Goal: Task Accomplishment & Management: Use online tool/utility

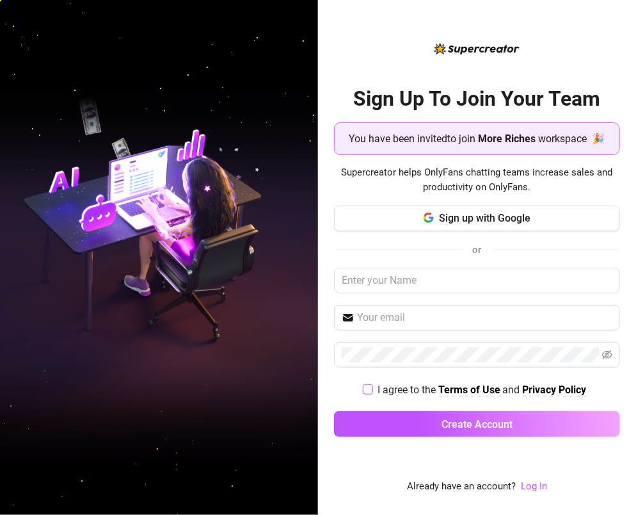
click at [369, 386] on input "I agree to the Terms of Use and Privacy Policy" at bounding box center [367, 388] width 9 height 9
checkbox input "true"
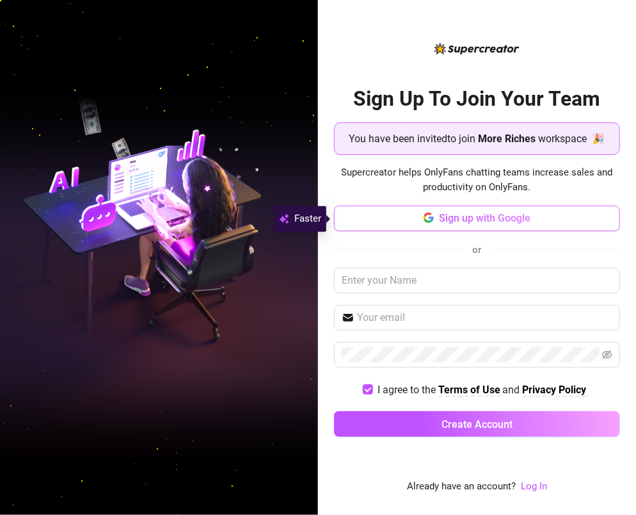
click at [430, 214] on icon "button" at bounding box center [428, 214] width 8 height 4
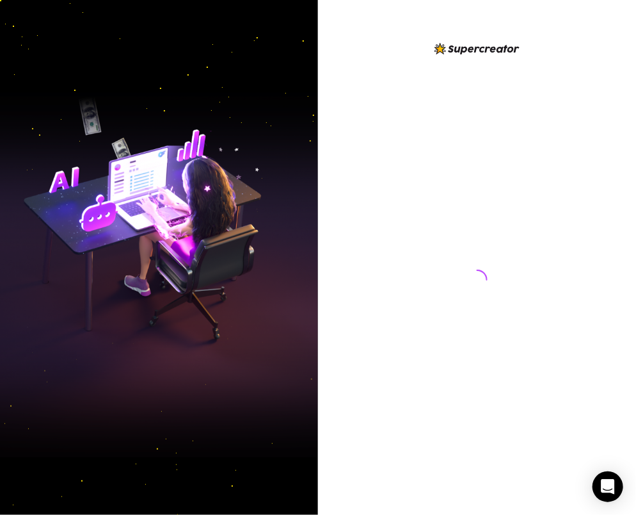
click at [369, 419] on div at bounding box center [477, 267] width 285 height 453
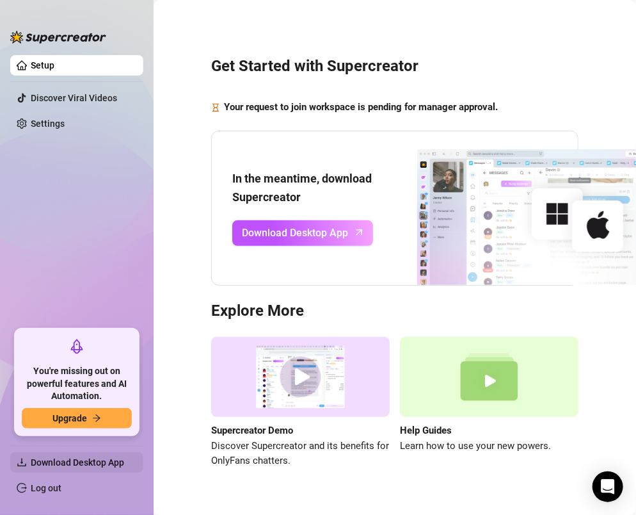
click at [86, 454] on span "Download Desktop App" at bounding box center [82, 462] width 102 height 20
click at [81, 463] on span "Download Desktop App" at bounding box center [77, 462] width 93 height 10
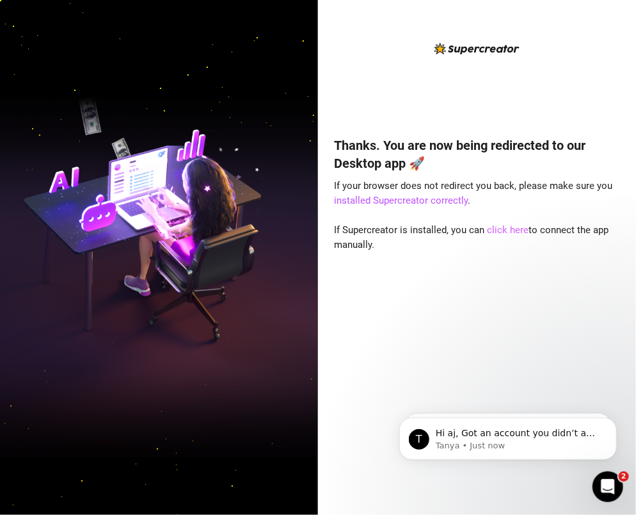
click at [504, 230] on link "click here" at bounding box center [509, 230] width 42 height 12
click at [498, 234] on link "click here" at bounding box center [509, 230] width 42 height 12
click at [419, 200] on link "installed Supercreator correctly" at bounding box center [402, 201] width 134 height 12
click at [500, 237] on div "Thanks. You are now being redirected to our Desktop app 🚀 If your browser does …" at bounding box center [477, 306] width 285 height 375
click at [500, 235] on link "click here" at bounding box center [509, 230] width 42 height 12
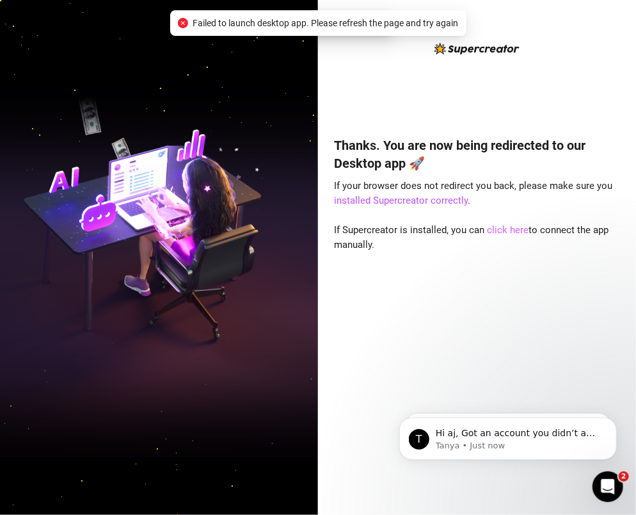
click at [497, 225] on link "click here" at bounding box center [509, 230] width 42 height 12
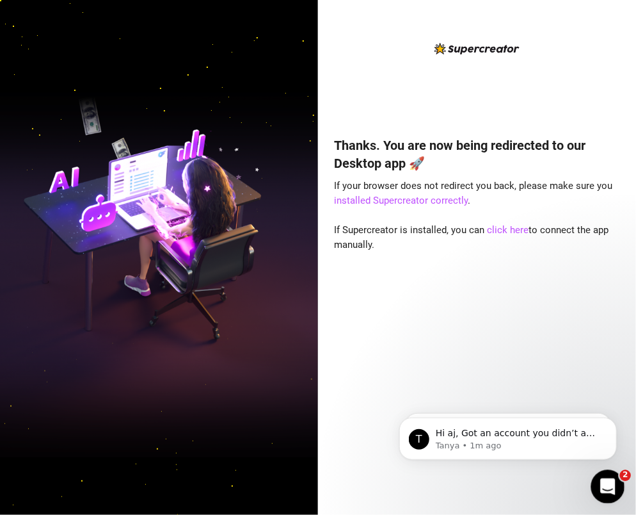
click at [607, 486] on icon "Open Intercom Messenger" at bounding box center [606, 484] width 21 height 21
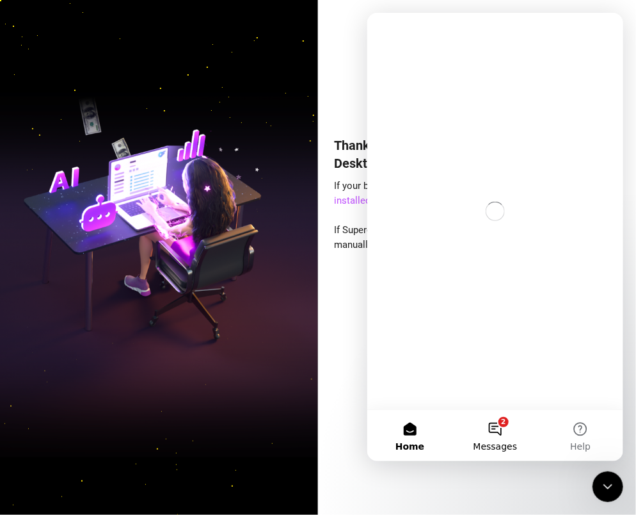
click at [493, 424] on button "2 Messages" at bounding box center [494, 434] width 85 height 51
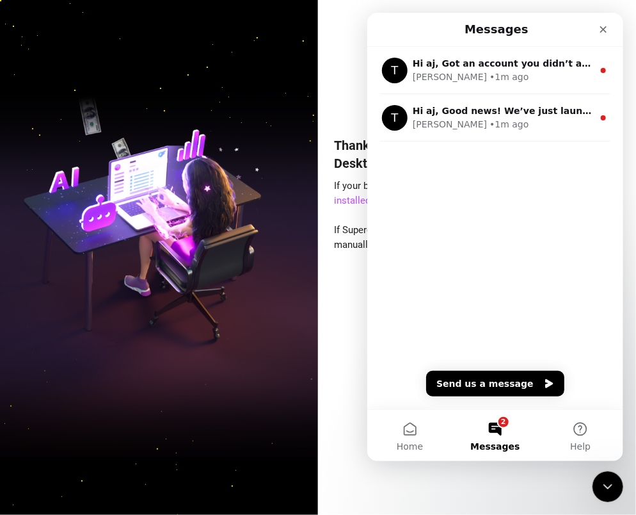
click at [495, 145] on div "T Hi aj, Got an account you didn’t add because it felt too small? Not anymore! …" at bounding box center [495, 119] width 256 height 146
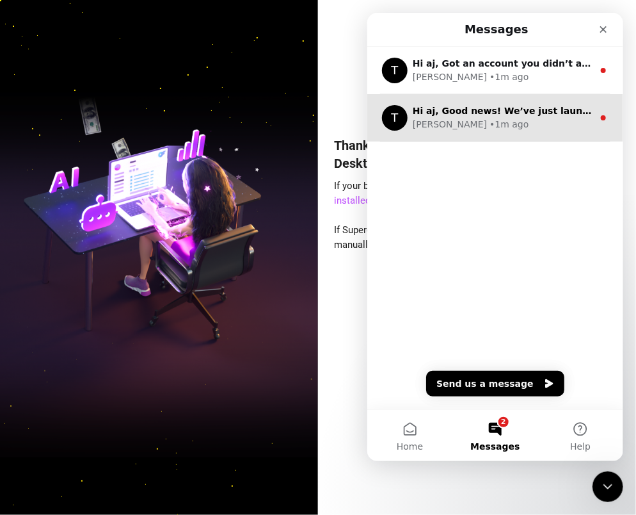
click at [487, 126] on div "Tanya • 1m ago" at bounding box center [502, 123] width 180 height 13
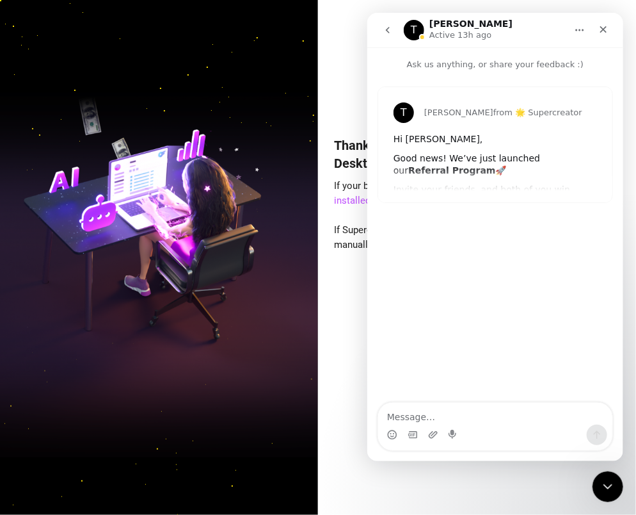
click at [387, 30] on icon "go back" at bounding box center [387, 29] width 4 height 6
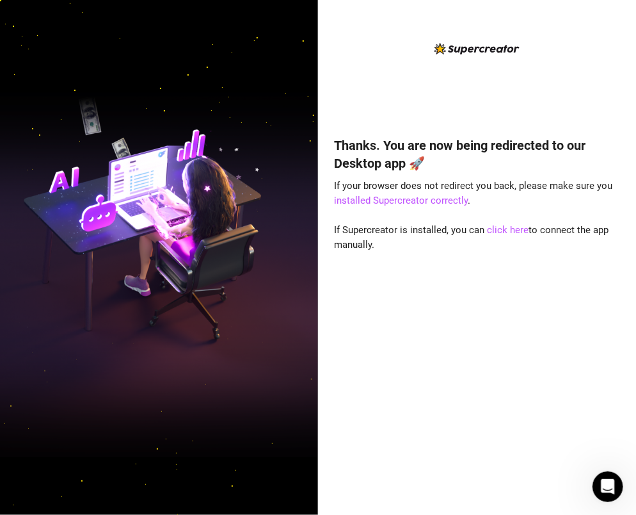
scroll to position [14, 0]
click at [280, 499] on div at bounding box center [159, 257] width 318 height 515
click at [468, 488] on div "Thanks. You are now being redirected to our Desktop app 🚀 If your browser does …" at bounding box center [477, 306] width 285 height 375
click at [394, 199] on link "installed Supercreator correctly" at bounding box center [402, 201] width 134 height 12
click at [402, 202] on link "installed Supercreator correctly" at bounding box center [402, 201] width 134 height 12
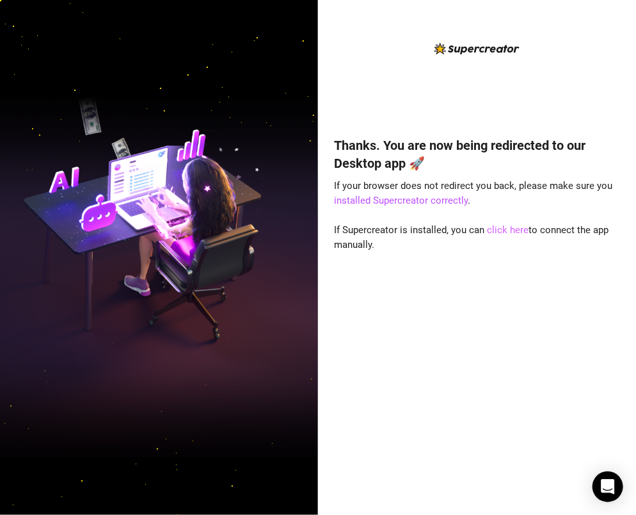
click at [495, 231] on link "click here" at bounding box center [509, 230] width 42 height 12
click at [498, 226] on link "click here" at bounding box center [509, 230] width 42 height 12
click at [436, 495] on div "Thanks. You are now being redirected to our Desktop app 🚀 If your browser does …" at bounding box center [477, 257] width 318 height 515
click at [548, 447] on div "Thanks. You are now being redirected to our Desktop app 🚀 If your browser does …" at bounding box center [477, 306] width 285 height 375
click at [511, 225] on link "click here" at bounding box center [509, 230] width 42 height 12
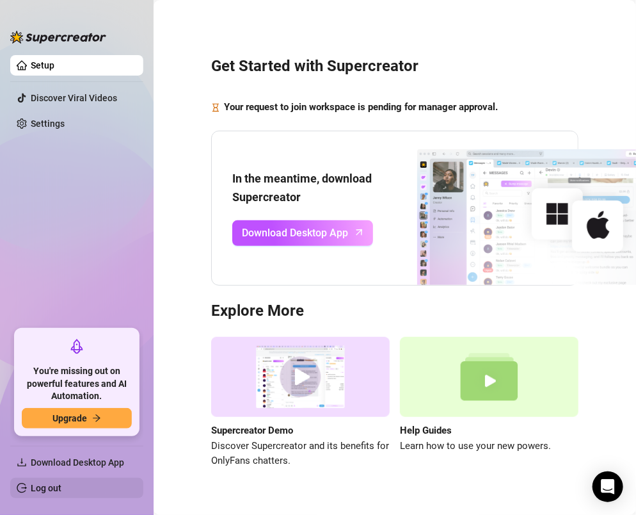
click at [52, 488] on link "Log out" at bounding box center [46, 488] width 31 height 10
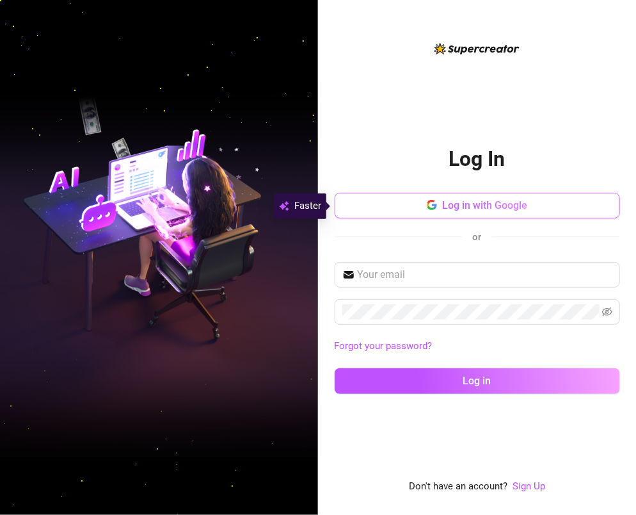
click at [550, 202] on button "Log in with Google" at bounding box center [477, 206] width 285 height 26
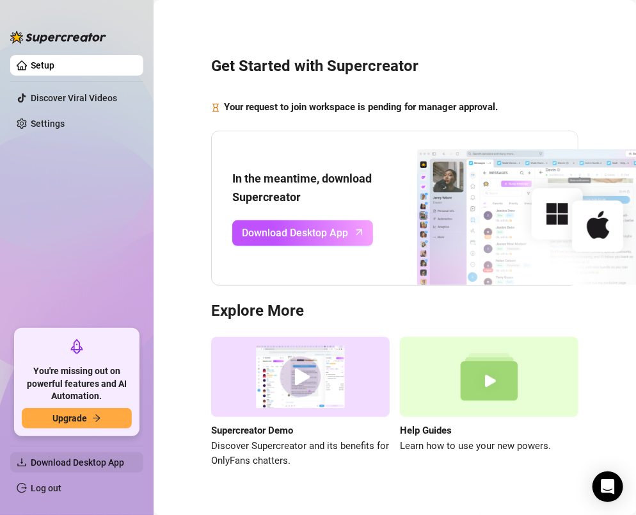
click at [87, 452] on span "Download Desktop App" at bounding box center [82, 462] width 102 height 20
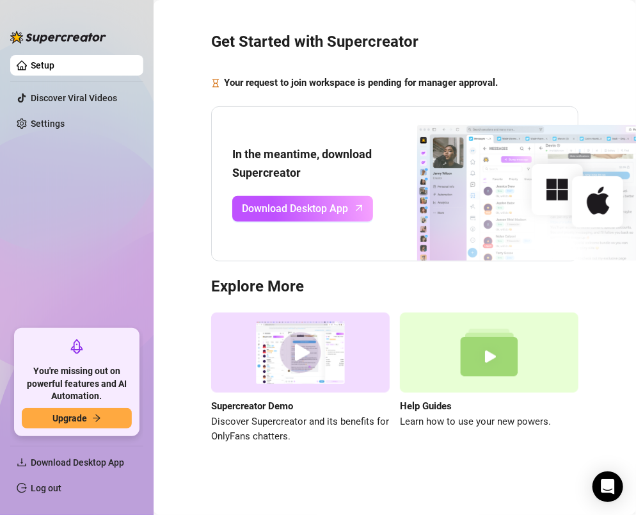
scroll to position [31, 0]
click at [77, 460] on span "Download Desktop App" at bounding box center [77, 462] width 93 height 10
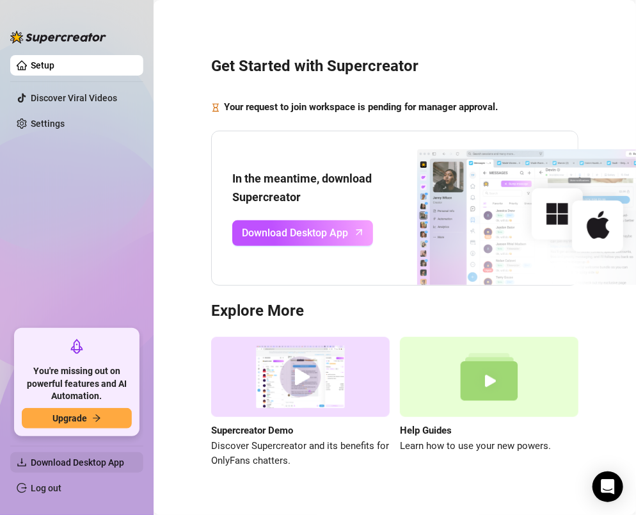
click at [67, 462] on span "Download Desktop App" at bounding box center [77, 462] width 93 height 10
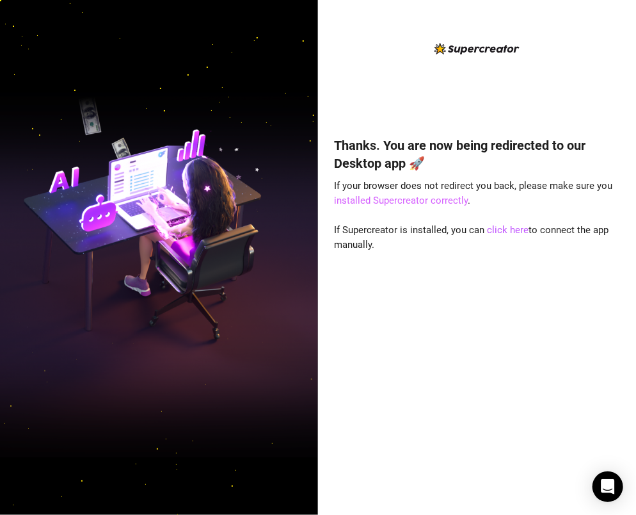
click at [419, 206] on link "installed Supercreator correctly" at bounding box center [402, 201] width 134 height 12
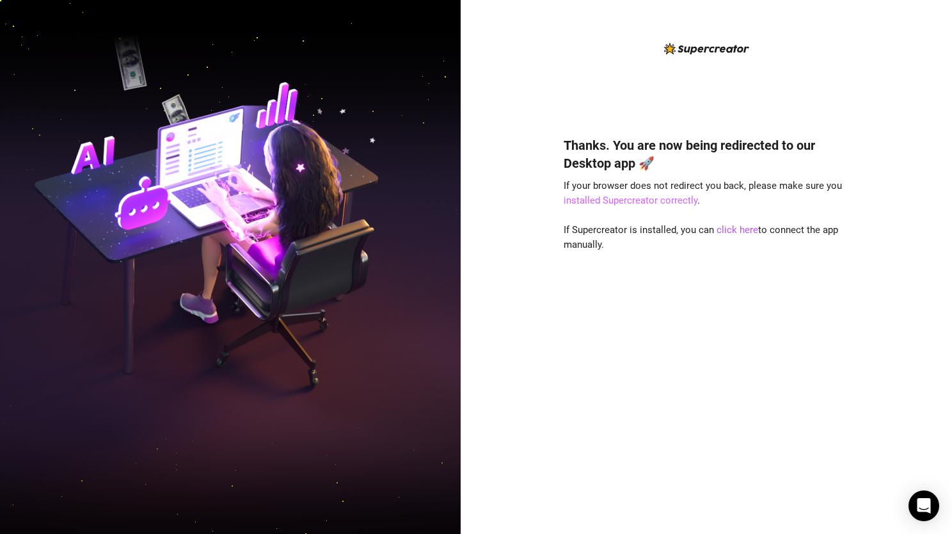
click at [599, 201] on link "installed Supercreator correctly" at bounding box center [631, 201] width 134 height 12
